Goal: Check status: Check status

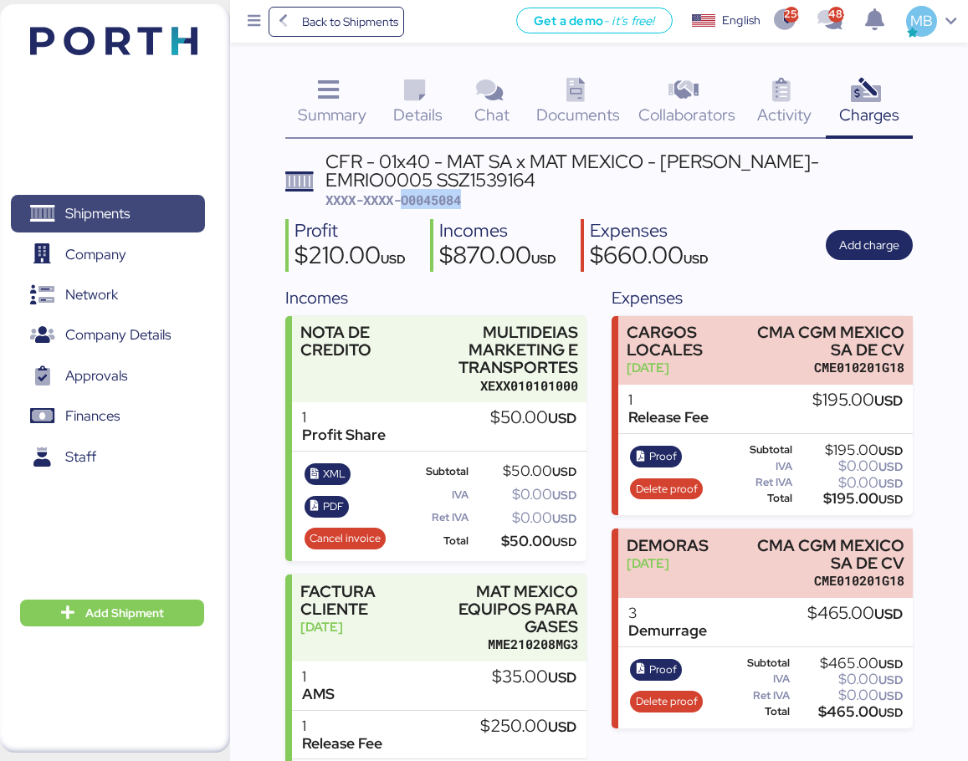
click at [141, 215] on span "Shipments" at bounding box center [108, 214] width 180 height 24
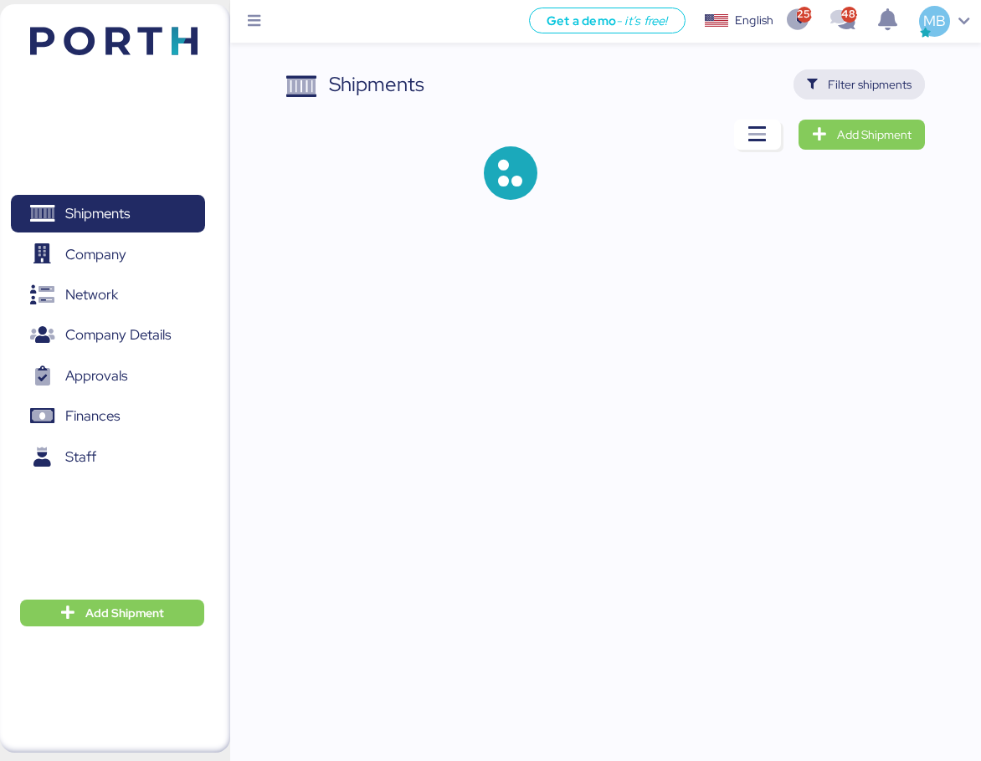
click at [874, 88] on span "Filter shipments" at bounding box center [870, 84] width 84 height 20
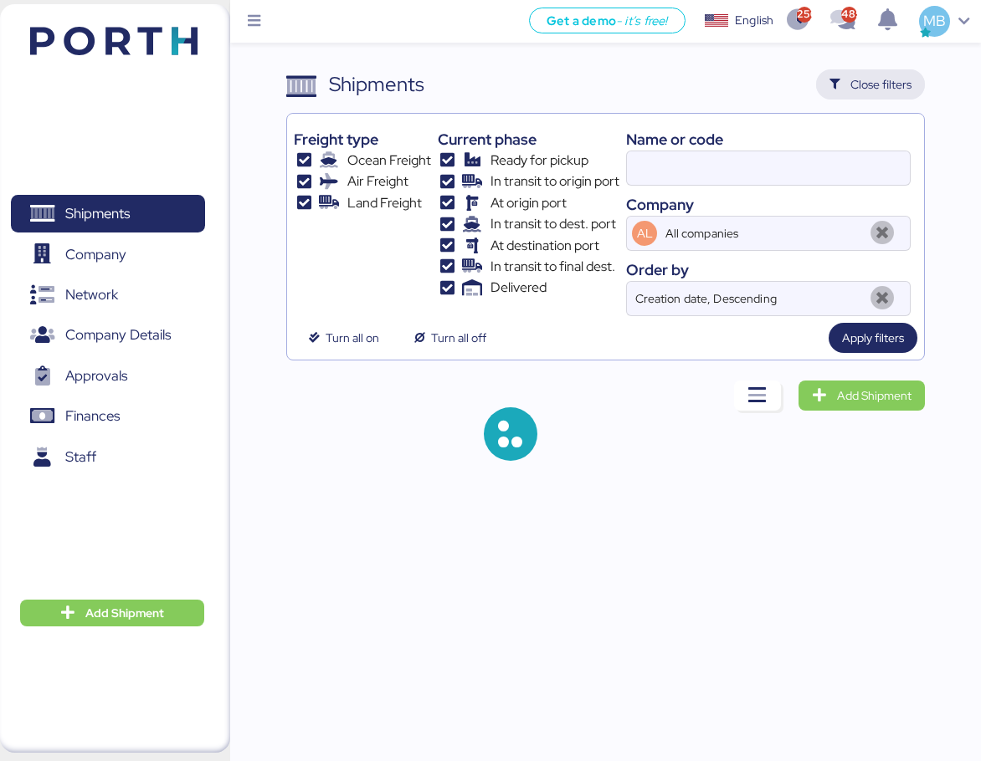
type input "MAT [GEOGRAPHIC_DATA]"
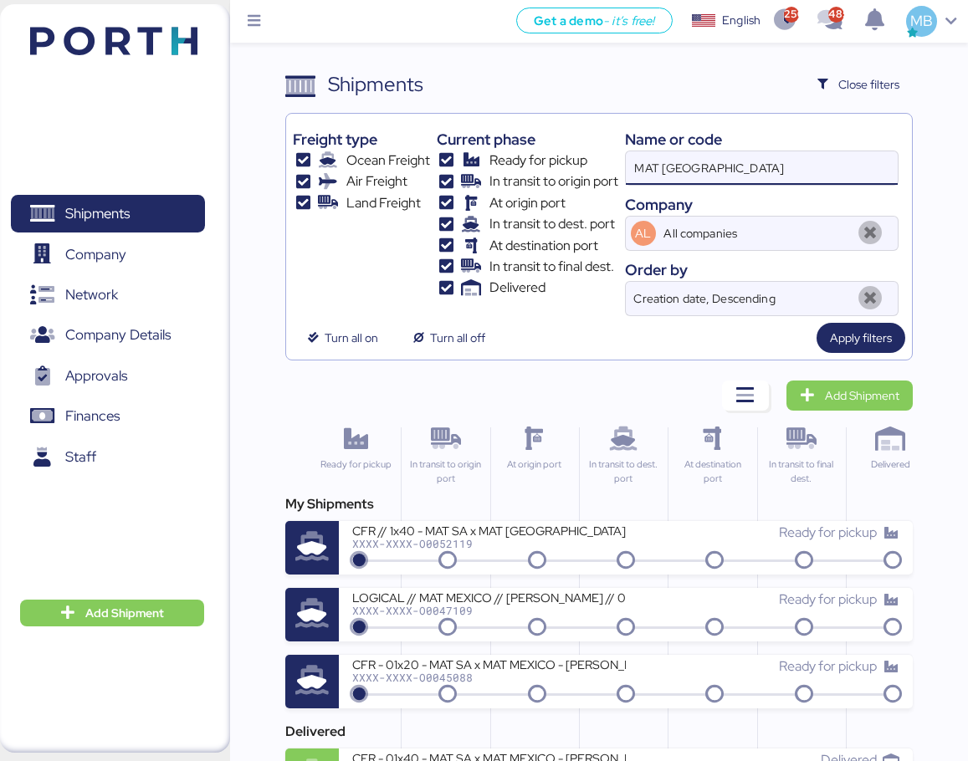
drag, startPoint x: 766, startPoint y: 167, endPoint x: 567, endPoint y: 161, distance: 199.2
click at [567, 161] on div "Freight type Ocean Freight Air Freight Land Freight Current phase Ready for pic…" at bounding box center [599, 218] width 613 height 196
paste input "O0052073"
type input "O0052073"
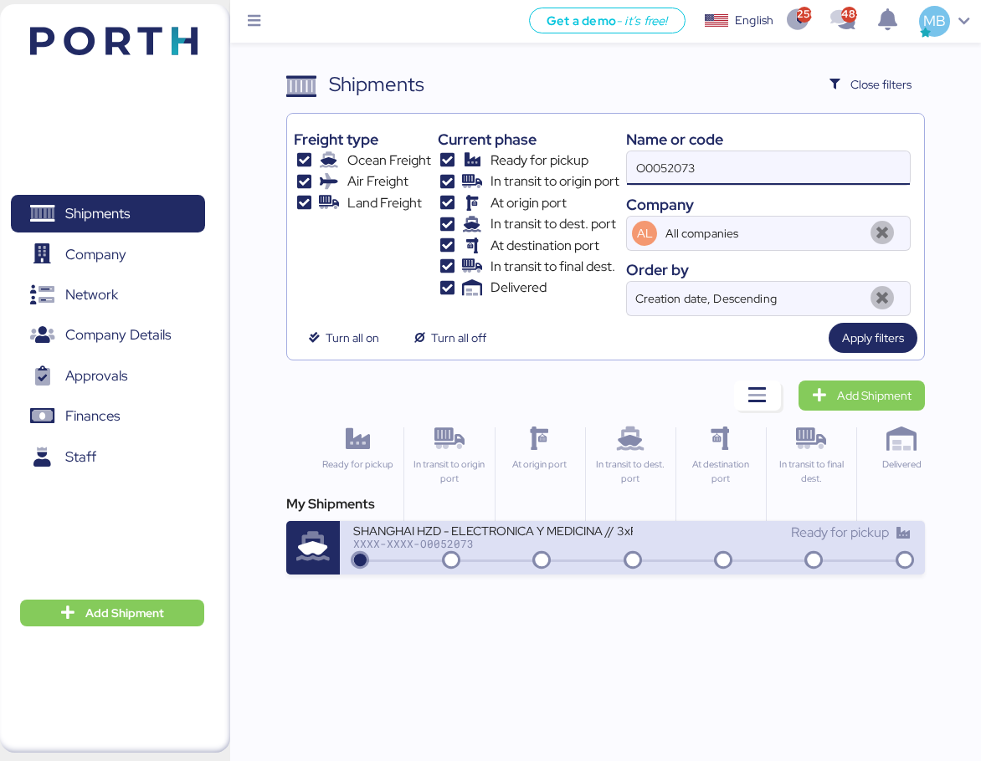
click at [529, 553] on icon at bounding box center [541, 561] width 80 height 18
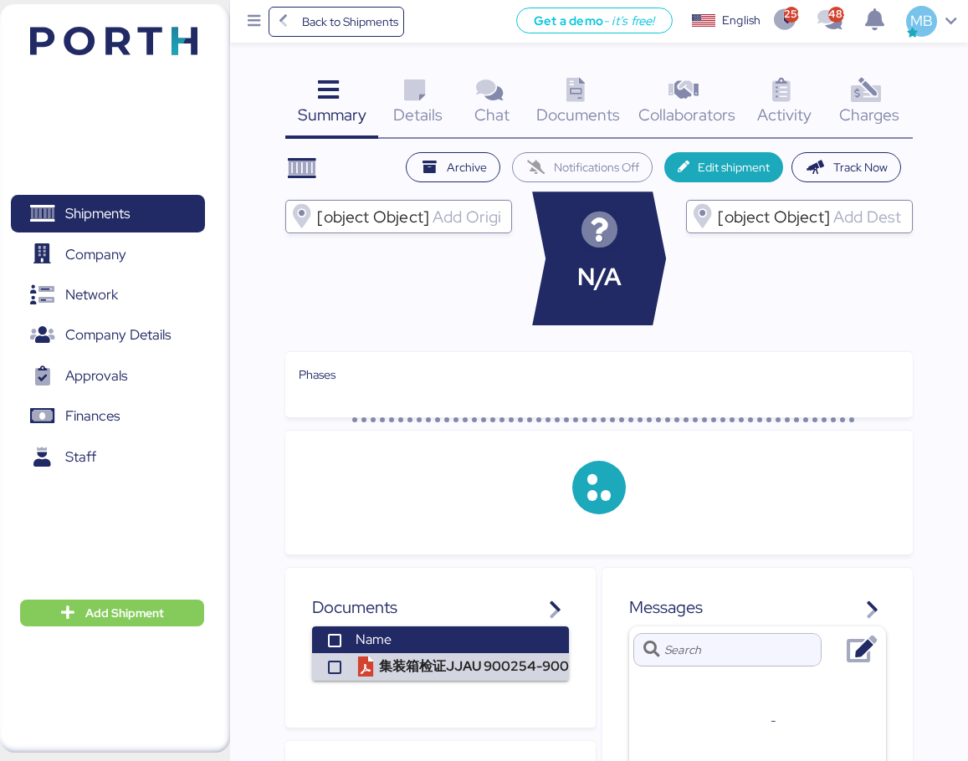
click at [431, 107] on span "Details" at bounding box center [417, 115] width 49 height 22
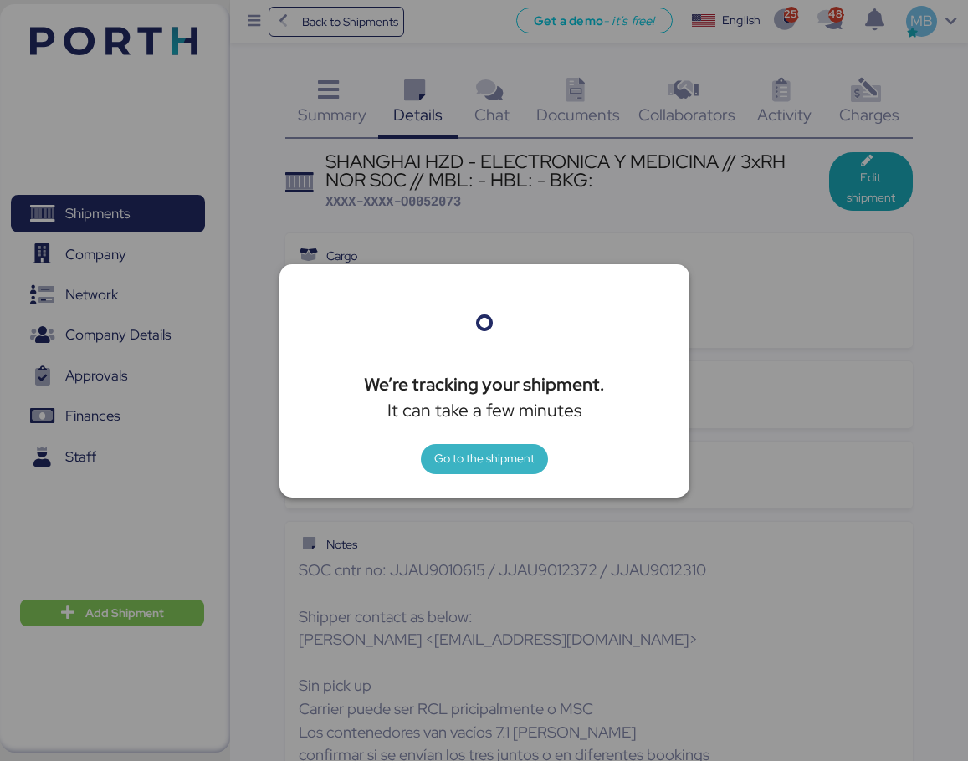
click at [487, 450] on span "Go to the shipment" at bounding box center [484, 459] width 100 height 20
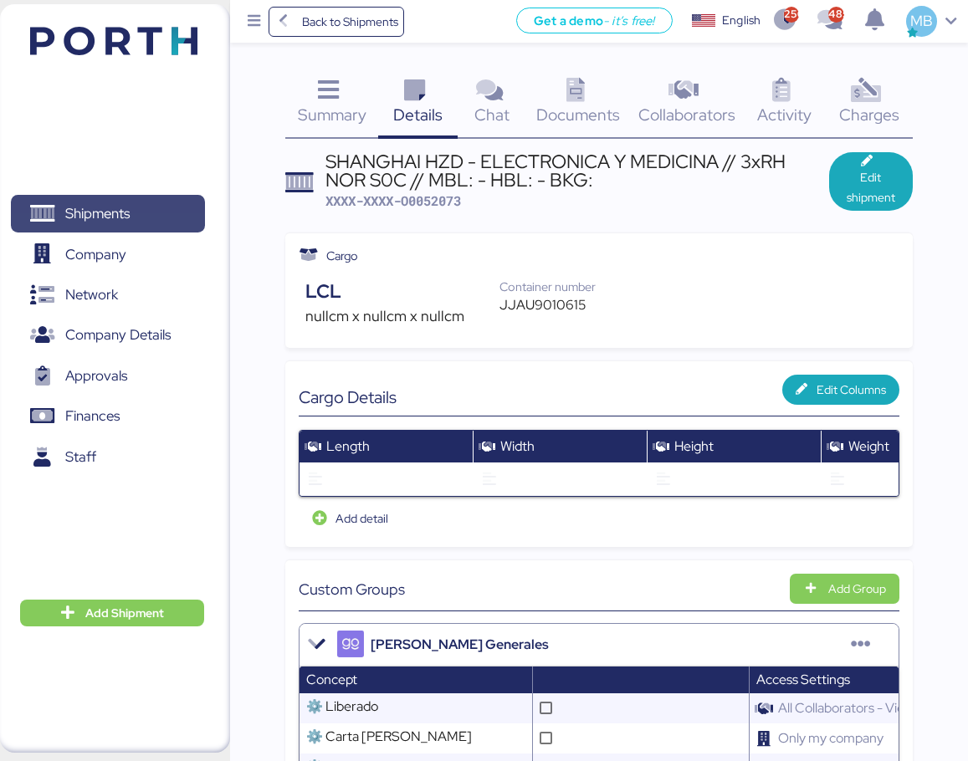
click at [128, 208] on span "Shipments" at bounding box center [97, 214] width 64 height 24
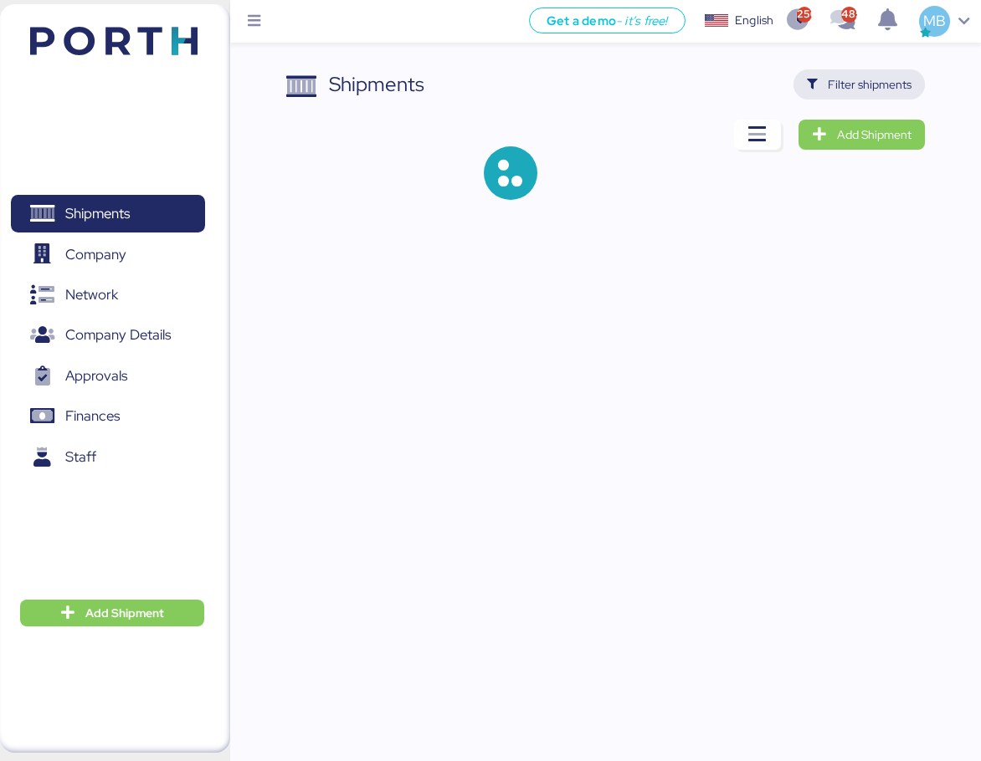
click at [883, 86] on span "Filter shipments" at bounding box center [870, 84] width 84 height 20
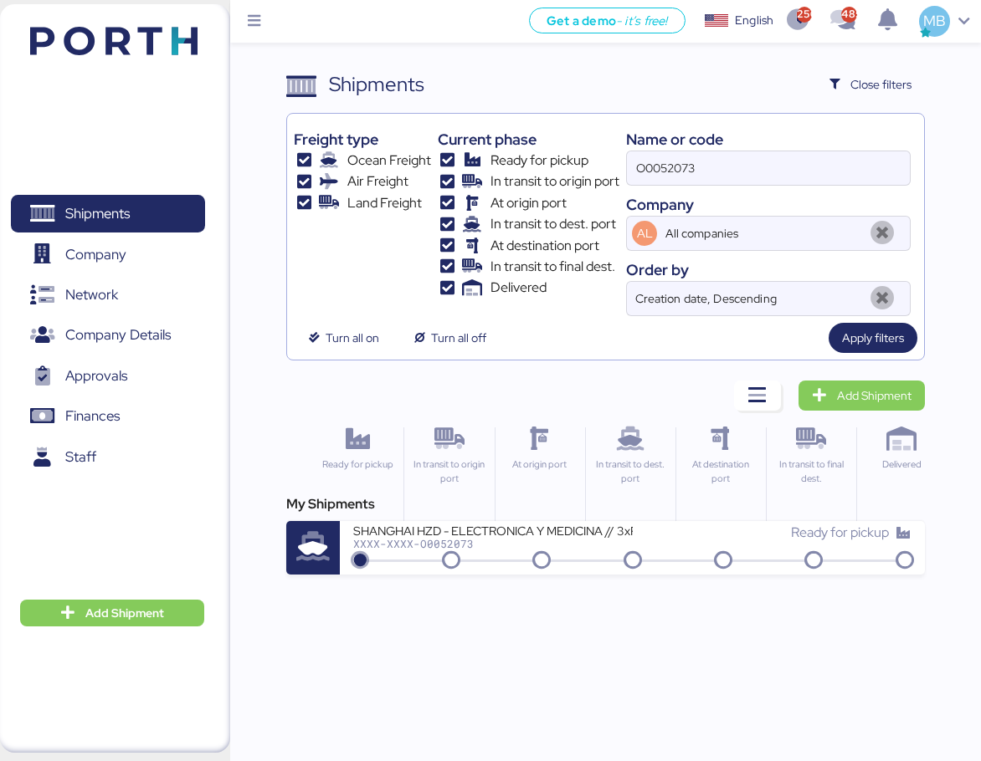
drag, startPoint x: 744, startPoint y: 158, endPoint x: 547, endPoint y: 147, distance: 196.9
click at [547, 147] on div "Freight type Ocean Freight Air Freight Land Freight Current phase Ready for pic…" at bounding box center [605, 218] width 623 height 196
paste input "O0045084"
type input "O0045084"
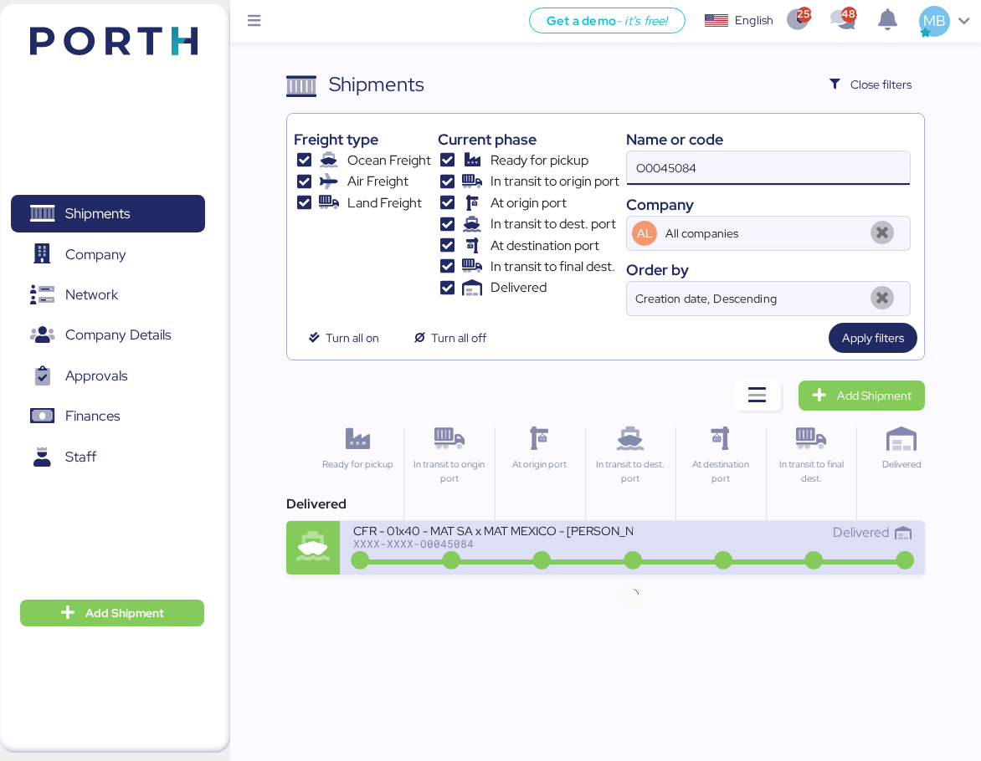
click at [642, 532] on div "Delivered" at bounding box center [772, 533] width 279 height 20
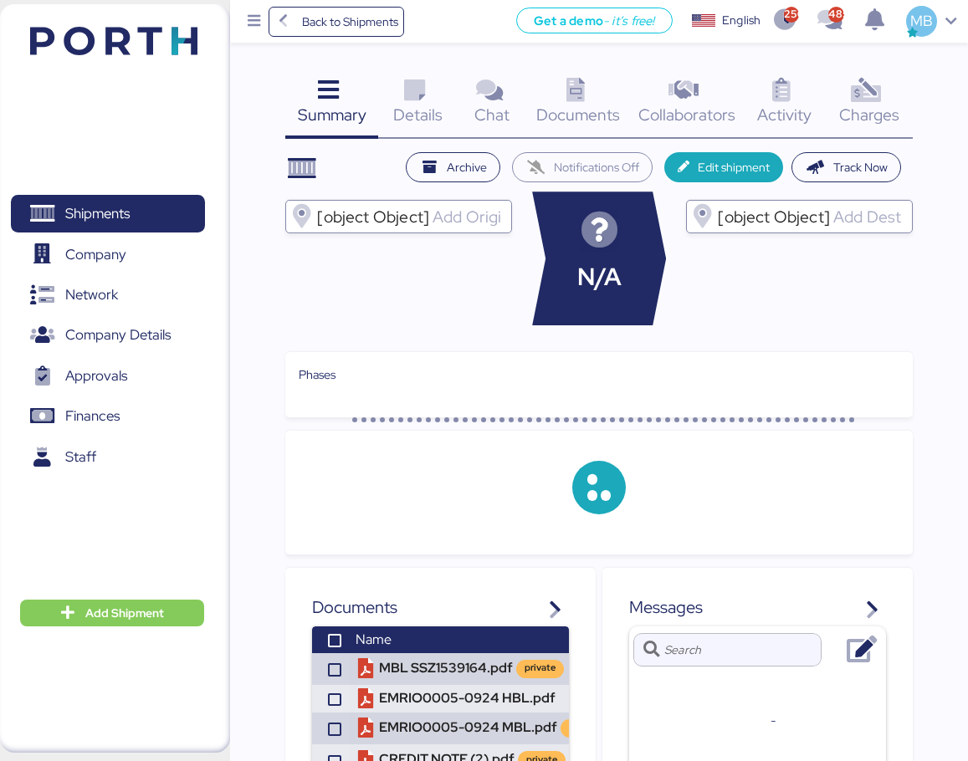
click at [884, 96] on icon at bounding box center [866, 91] width 36 height 24
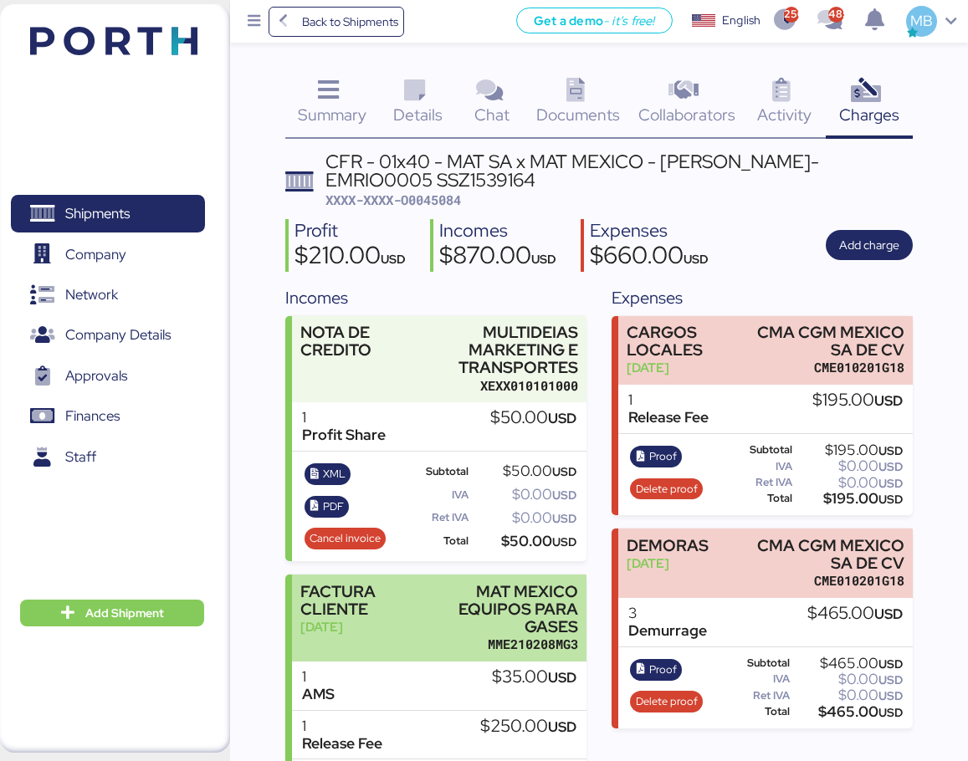
scroll to position [167, 0]
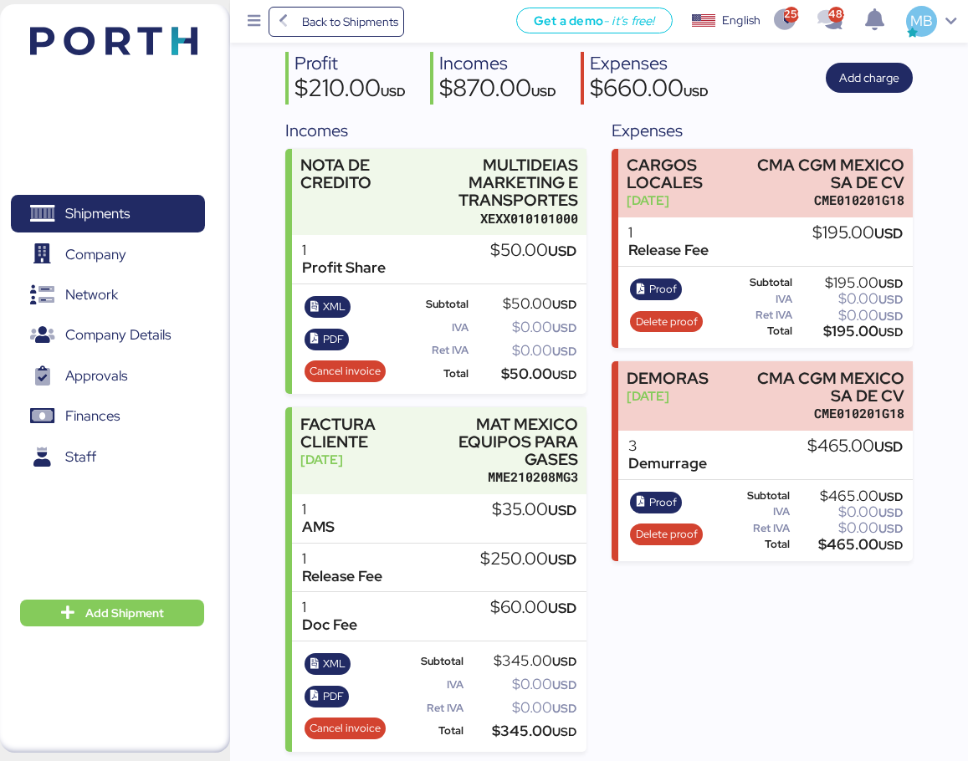
click at [524, 508] on div "$35.00 USD" at bounding box center [534, 510] width 85 height 18
click at [517, 623] on div "$60.00 USD" at bounding box center [533, 616] width 86 height 35
drag, startPoint x: 356, startPoint y: 561, endPoint x: 549, endPoint y: 566, distance: 192.5
click at [549, 566] on div "1 Release Fee $250.00 USD" at bounding box center [439, 568] width 295 height 49
click at [537, 574] on div "$250.00 USD" at bounding box center [528, 568] width 96 height 35
